Goal: Entertainment & Leisure: Consume media (video, audio)

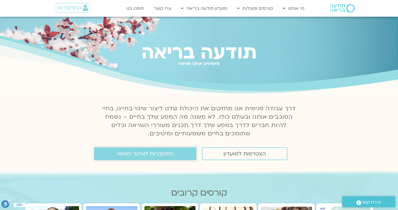
click at [156, 156] on span "התחברות לאיזור האישי" at bounding box center [145, 154] width 56 height 6
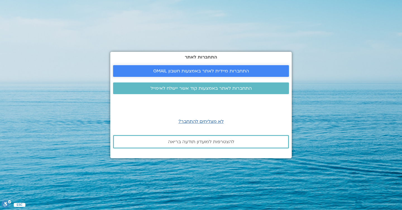
click at [209, 70] on span "התחברות מיידית לאתר באמצעות חשבון GMAIL" at bounding box center [201, 71] width 96 height 5
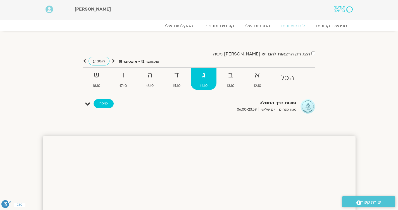
click at [108, 102] on link "כניסה" at bounding box center [103, 103] width 20 height 9
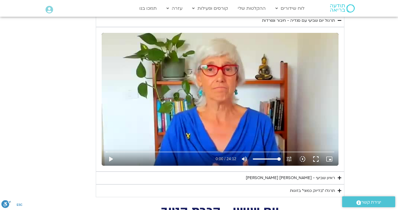
scroll to position [259, 0]
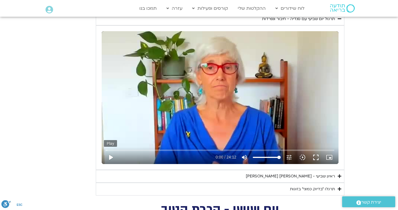
click at [110, 158] on button "play_arrow" at bounding box center [110, 157] width 13 height 13
click at [110, 158] on button "pause" at bounding box center [110, 157] width 13 height 13
click at [110, 158] on button "play_arrow" at bounding box center [110, 157] width 13 height 13
click at [110, 157] on button "pause" at bounding box center [110, 157] width 13 height 13
type input "1365.185774"
